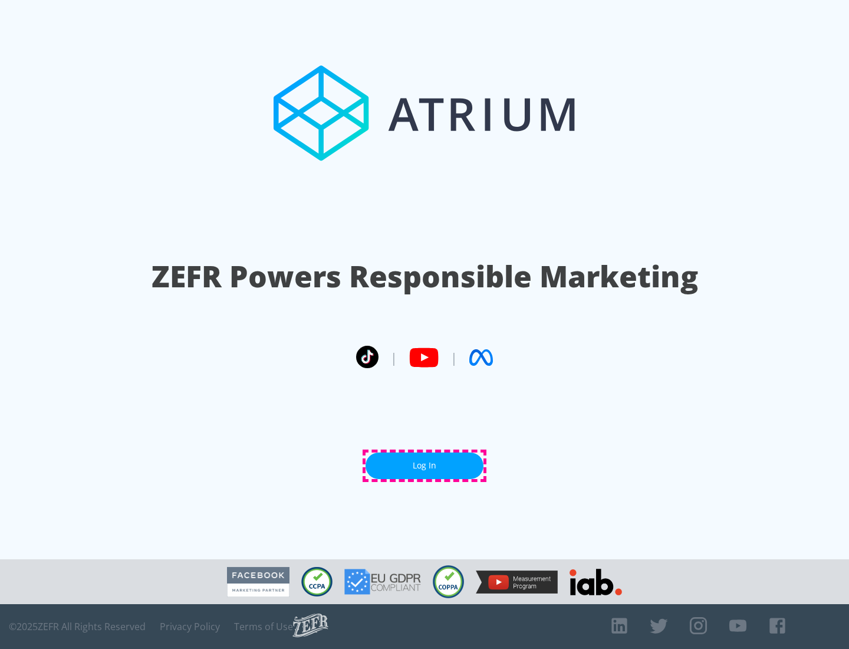
click at [425, 465] on link "Log In" at bounding box center [425, 465] width 118 height 27
